Goal: Information Seeking & Learning: Learn about a topic

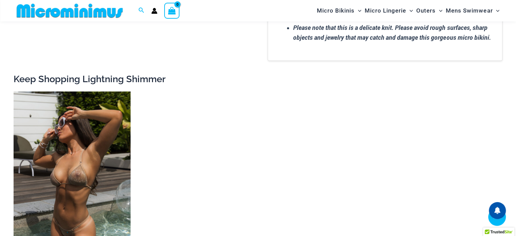
scroll to position [944, 0]
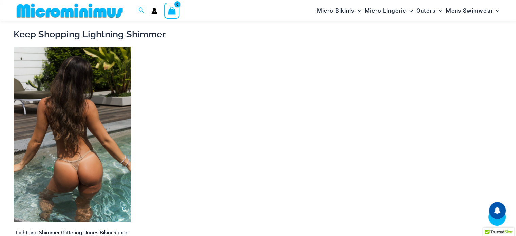
click at [75, 137] on img at bounding box center [72, 134] width 117 height 176
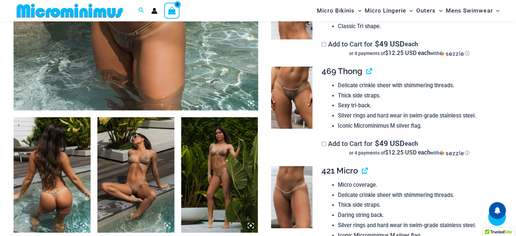
scroll to position [333, 0]
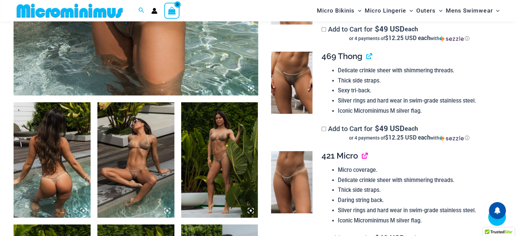
click at [362, 157] on link "View product" at bounding box center [362, 156] width 0 height 10
click at [366, 58] on link "View product" at bounding box center [366, 56] width 0 height 10
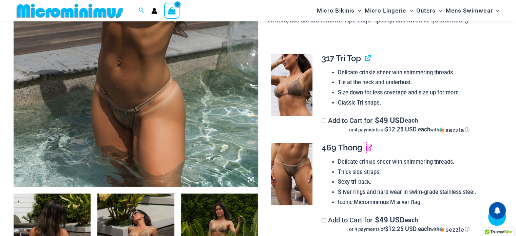
scroll to position [231, 0]
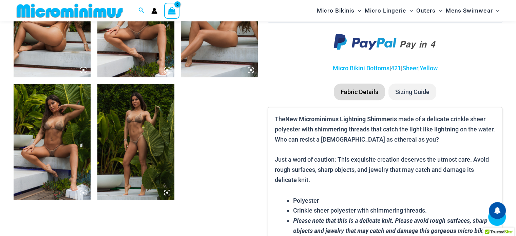
scroll to position [435, 0]
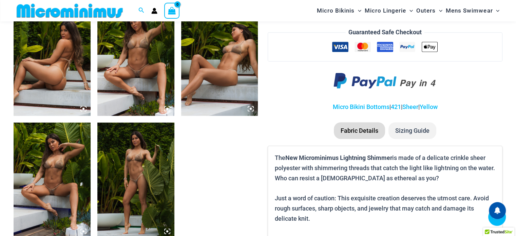
click at [61, 99] on img at bounding box center [52, 57] width 77 height 115
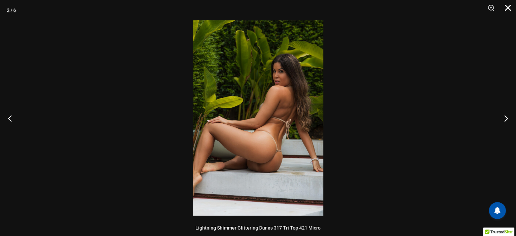
click at [510, 12] on button "Close" at bounding box center [505, 10] width 17 height 20
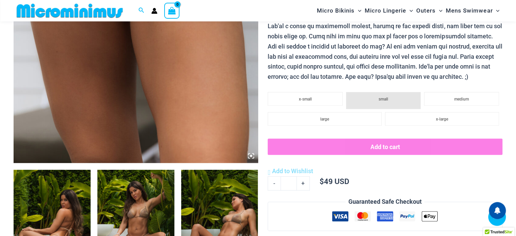
scroll to position [435, 0]
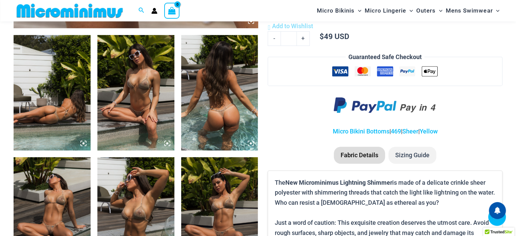
scroll to position [401, 0]
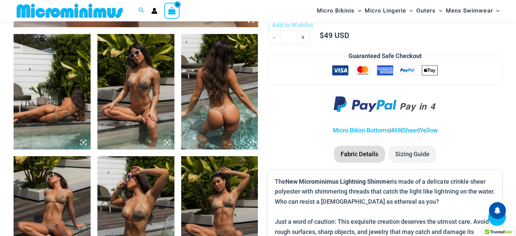
click at [149, 107] on img at bounding box center [135, 91] width 77 height 115
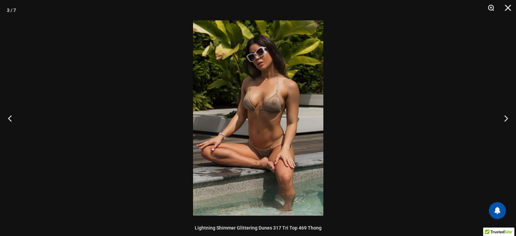
click at [491, 10] on button "Zoom" at bounding box center [488, 10] width 17 height 20
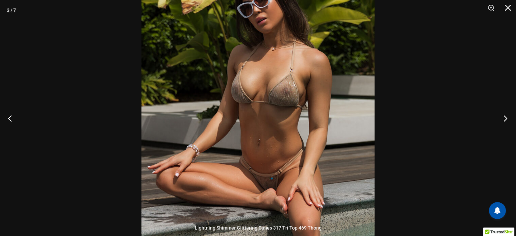
click at [502, 118] on button "Next" at bounding box center [503, 118] width 25 height 34
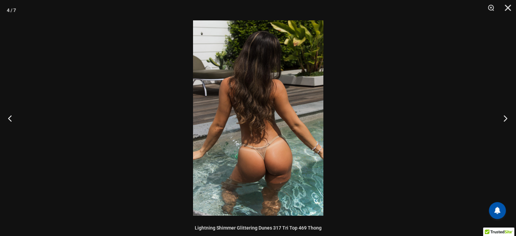
click at [502, 118] on button "Next" at bounding box center [503, 118] width 25 height 34
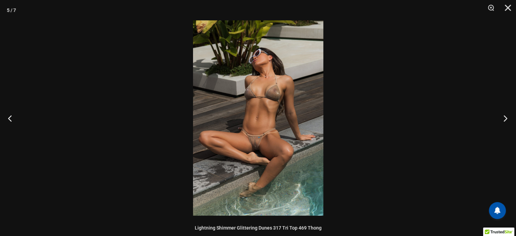
click at [502, 118] on button "Next" at bounding box center [503, 118] width 25 height 34
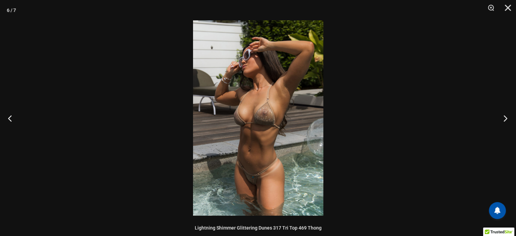
click at [502, 118] on button "Next" at bounding box center [503, 118] width 25 height 34
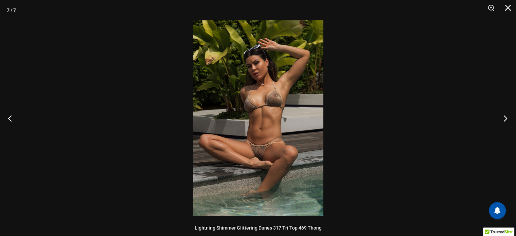
click at [502, 118] on button "Next" at bounding box center [503, 118] width 25 height 34
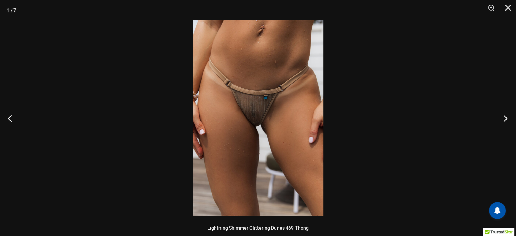
click at [502, 118] on button "Next" at bounding box center [503, 118] width 25 height 34
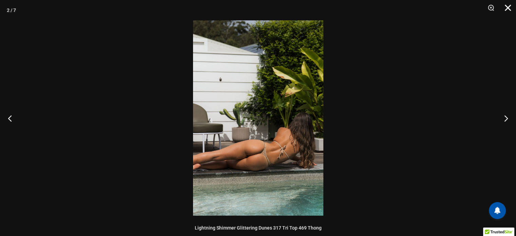
click at [513, 9] on button "Close" at bounding box center [505, 10] width 17 height 20
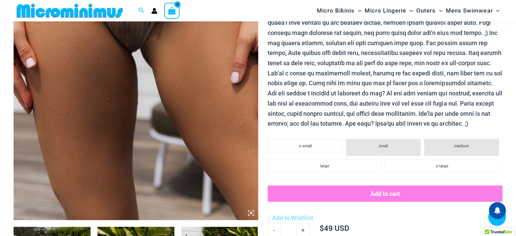
scroll to position [198, 0]
